Goal: Task Accomplishment & Management: Use online tool/utility

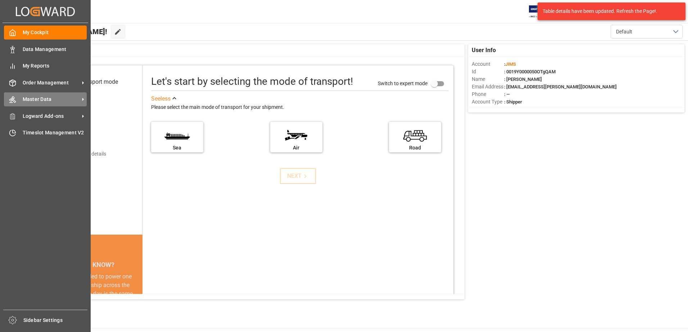
click at [39, 95] on div "Master Data Master Data" at bounding box center [45, 99] width 83 height 14
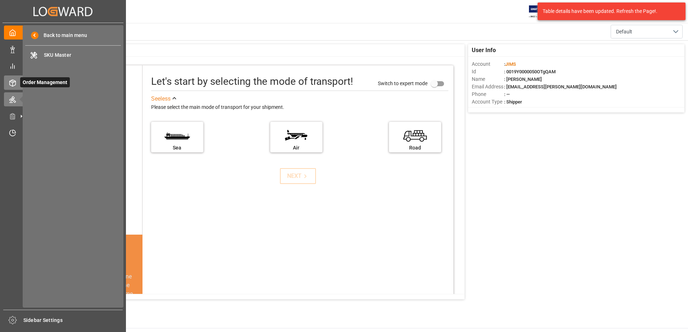
click at [21, 81] on span "Order Management" at bounding box center [45, 82] width 50 height 10
click at [70, 89] on span "Transport Order Booking" at bounding box center [82, 89] width 77 height 8
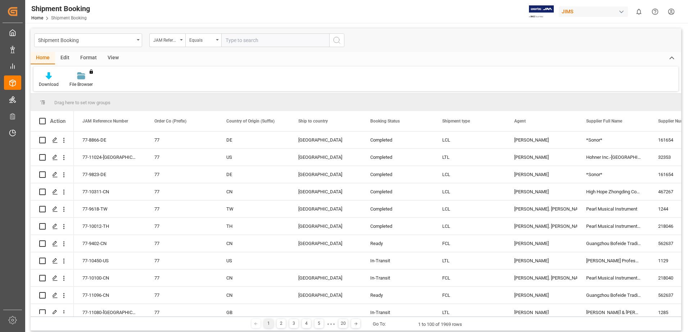
click at [284, 41] on input "text" at bounding box center [275, 40] width 108 height 14
type input "77-7739-cn"
click at [341, 36] on button "search button" at bounding box center [336, 40] width 15 height 14
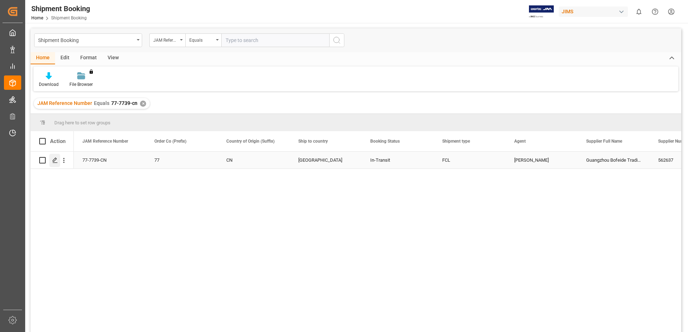
click at [55, 161] on polygon "Press SPACE to select this row." at bounding box center [55, 160] width 4 height 4
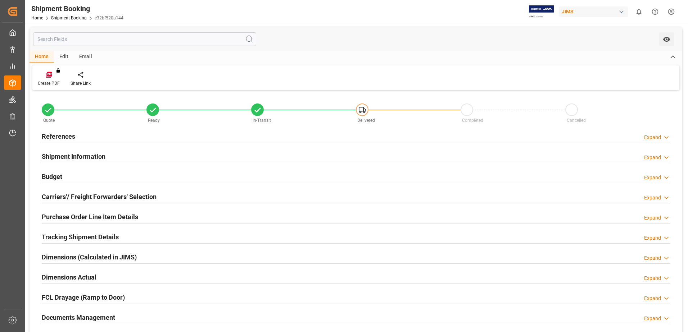
type input "2533.853"
type input "8391.3924"
type input "6500"
type input "25427.22"
click at [49, 174] on h2 "Budget" at bounding box center [52, 177] width 20 height 10
